Goal: Check status: Check status

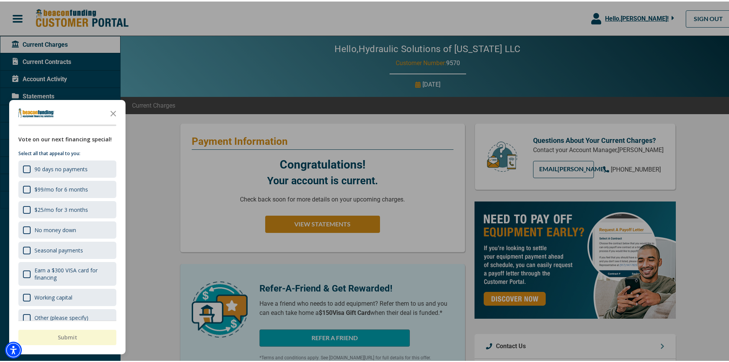
click at [613, 58] on div at bounding box center [367, 181] width 735 height 362
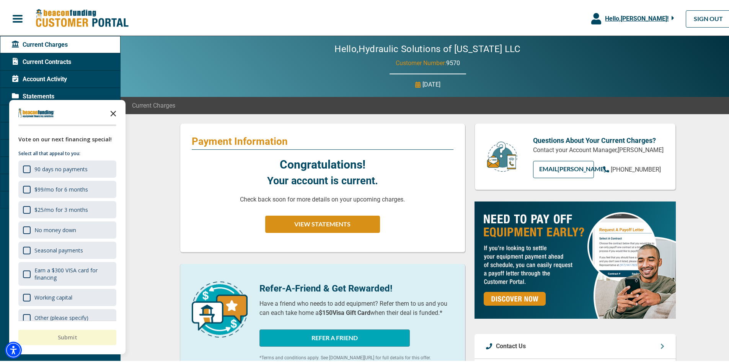
click at [113, 113] on icon "Close the survey" at bounding box center [113, 111] width 15 height 15
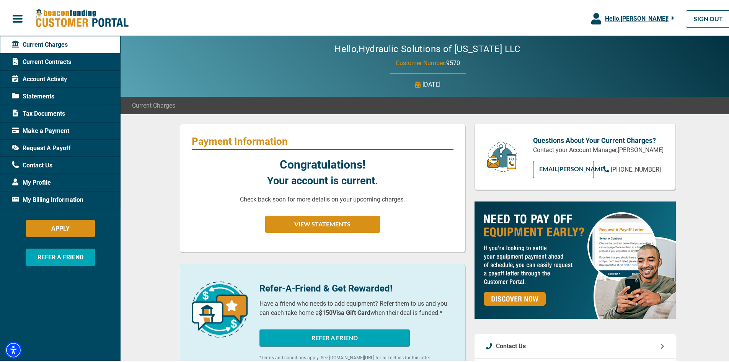
click at [44, 92] on span "Statements" at bounding box center [33, 94] width 42 height 9
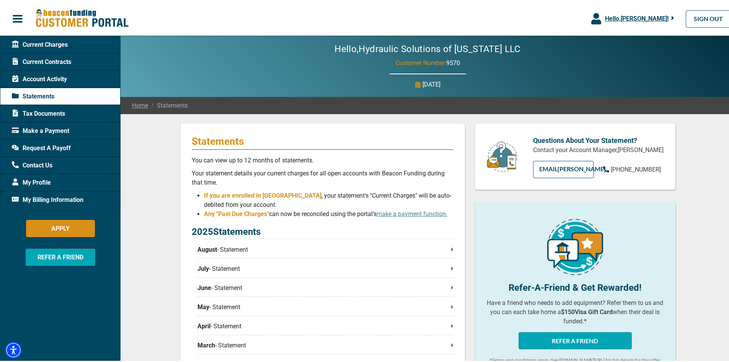
click at [236, 250] on p "August - Statement" at bounding box center [326, 247] width 256 height 9
click at [242, 248] on p "August - Statement" at bounding box center [326, 247] width 256 height 9
click at [219, 265] on p "July - Statement" at bounding box center [326, 267] width 256 height 9
click at [694, 18] on link "SIGN OUT" at bounding box center [708, 17] width 45 height 17
